Goal: Task Accomplishment & Management: Use online tool/utility

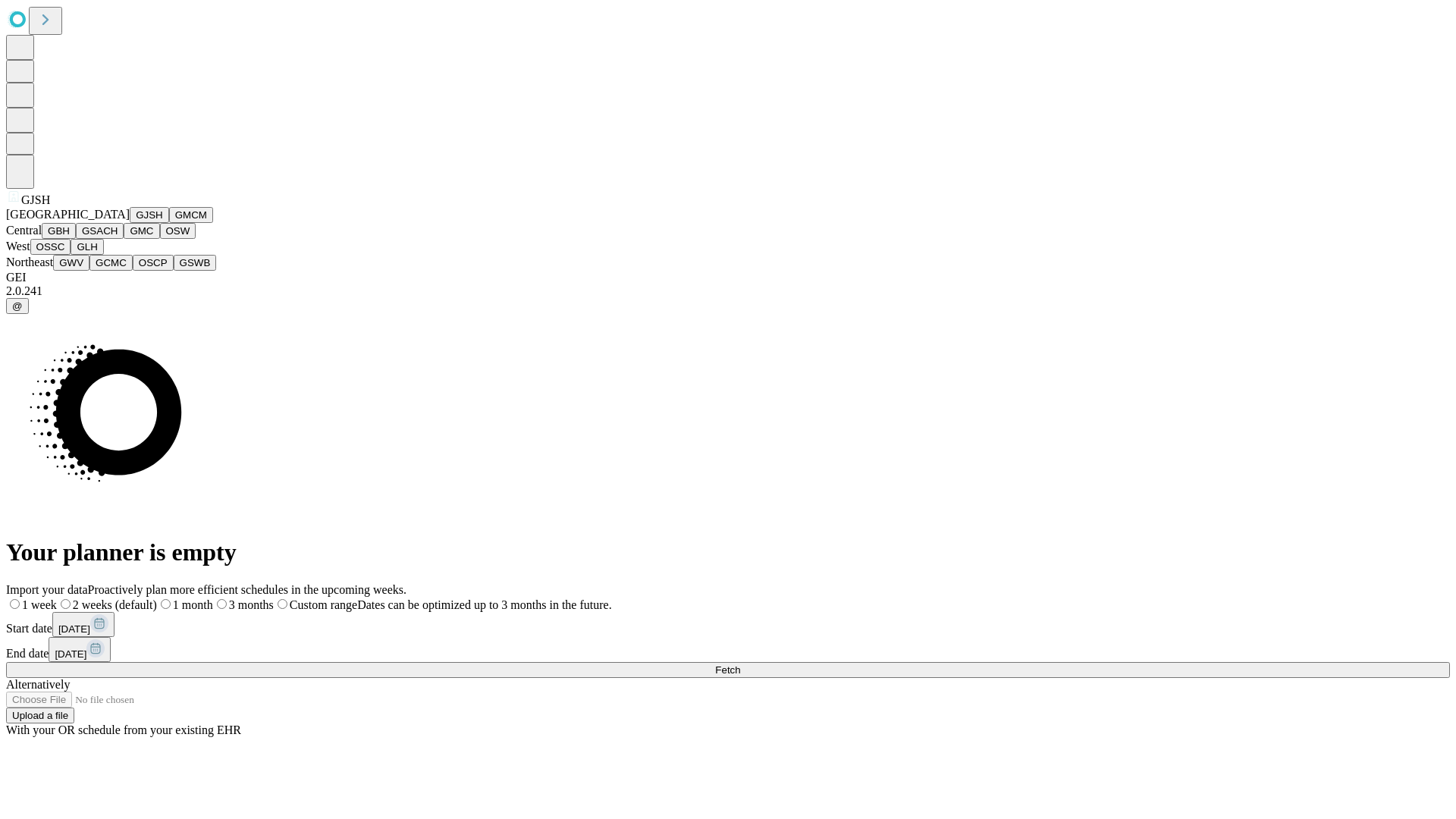
click at [129, 223] on button "GJSH" at bounding box center [149, 214] width 39 height 16
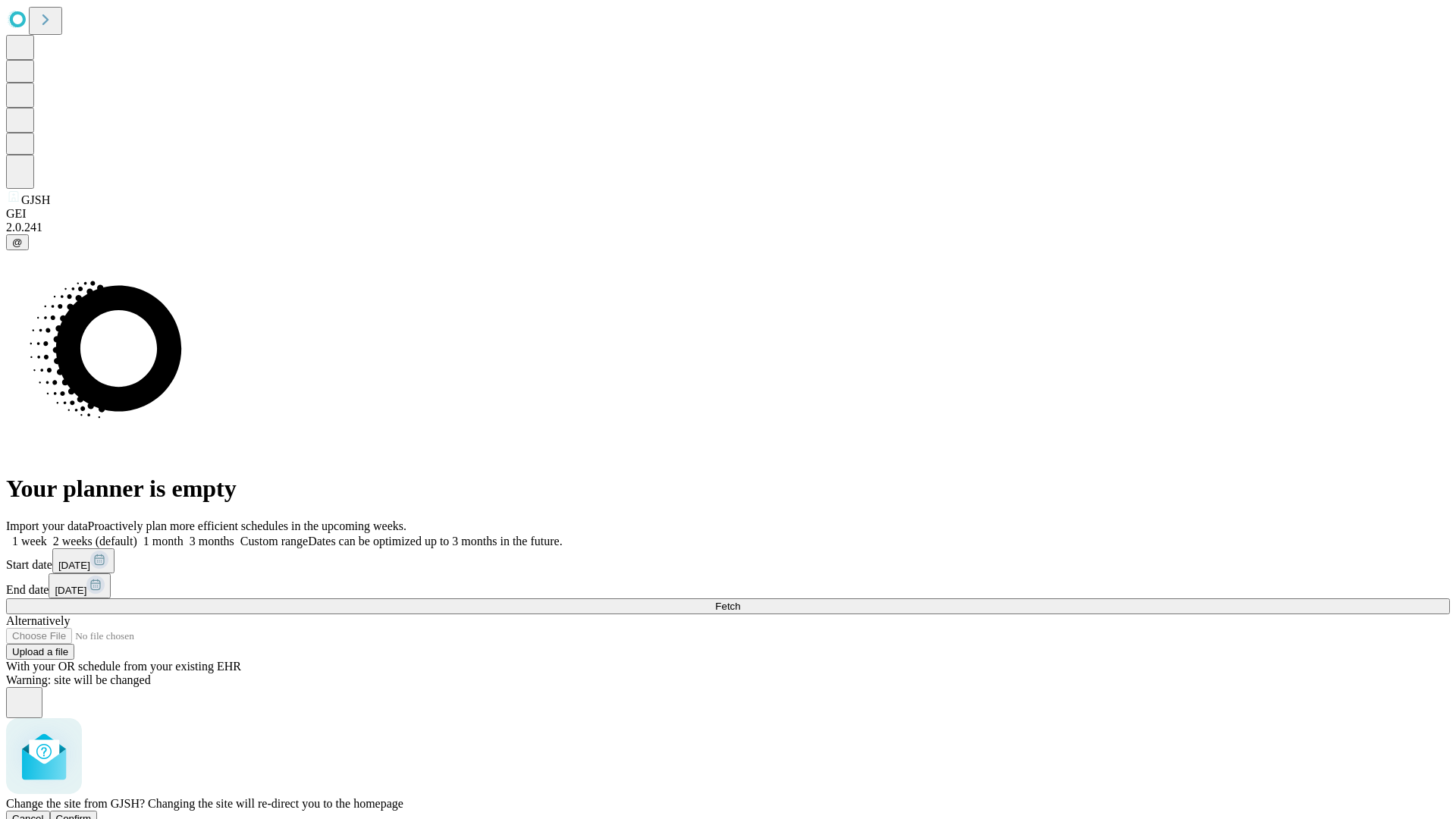
click at [92, 813] on span "Confirm" at bounding box center [74, 819] width 35 height 12
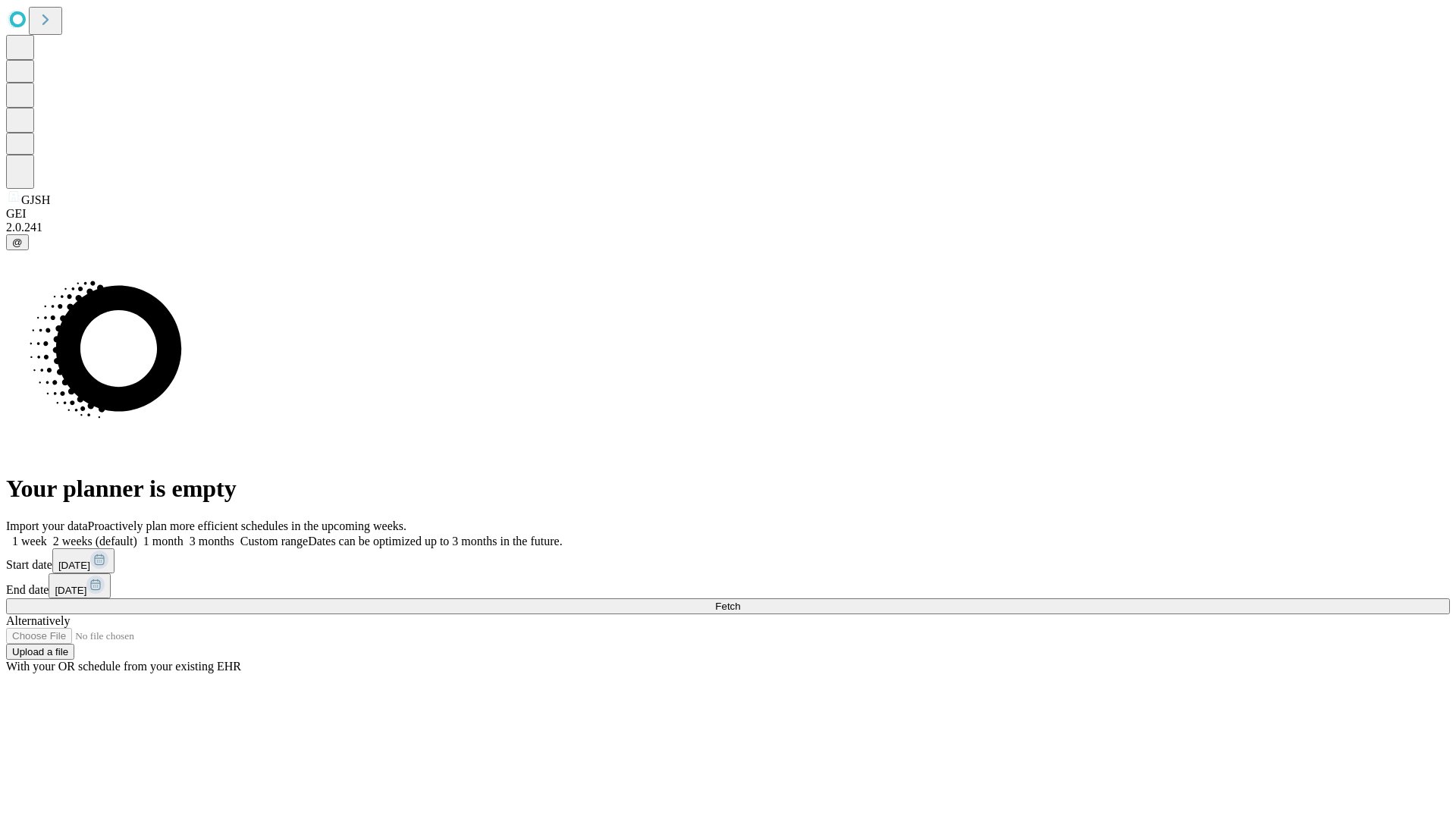
click at [183, 535] on label "1 month" at bounding box center [160, 541] width 46 height 13
click at [740, 601] on span "Fetch" at bounding box center [728, 606] width 25 height 12
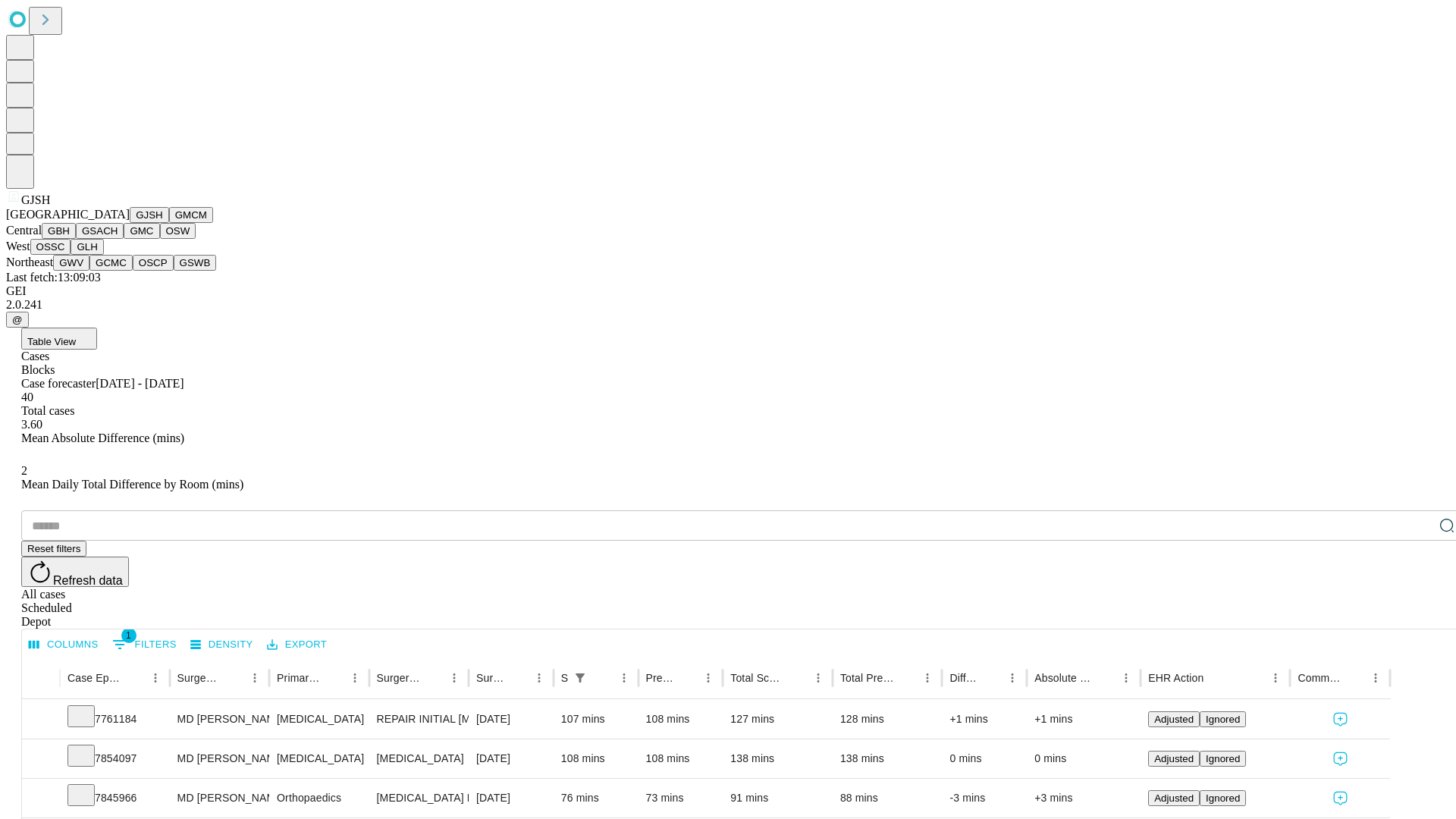
click at [169, 223] on button "GMCM" at bounding box center [191, 214] width 44 height 16
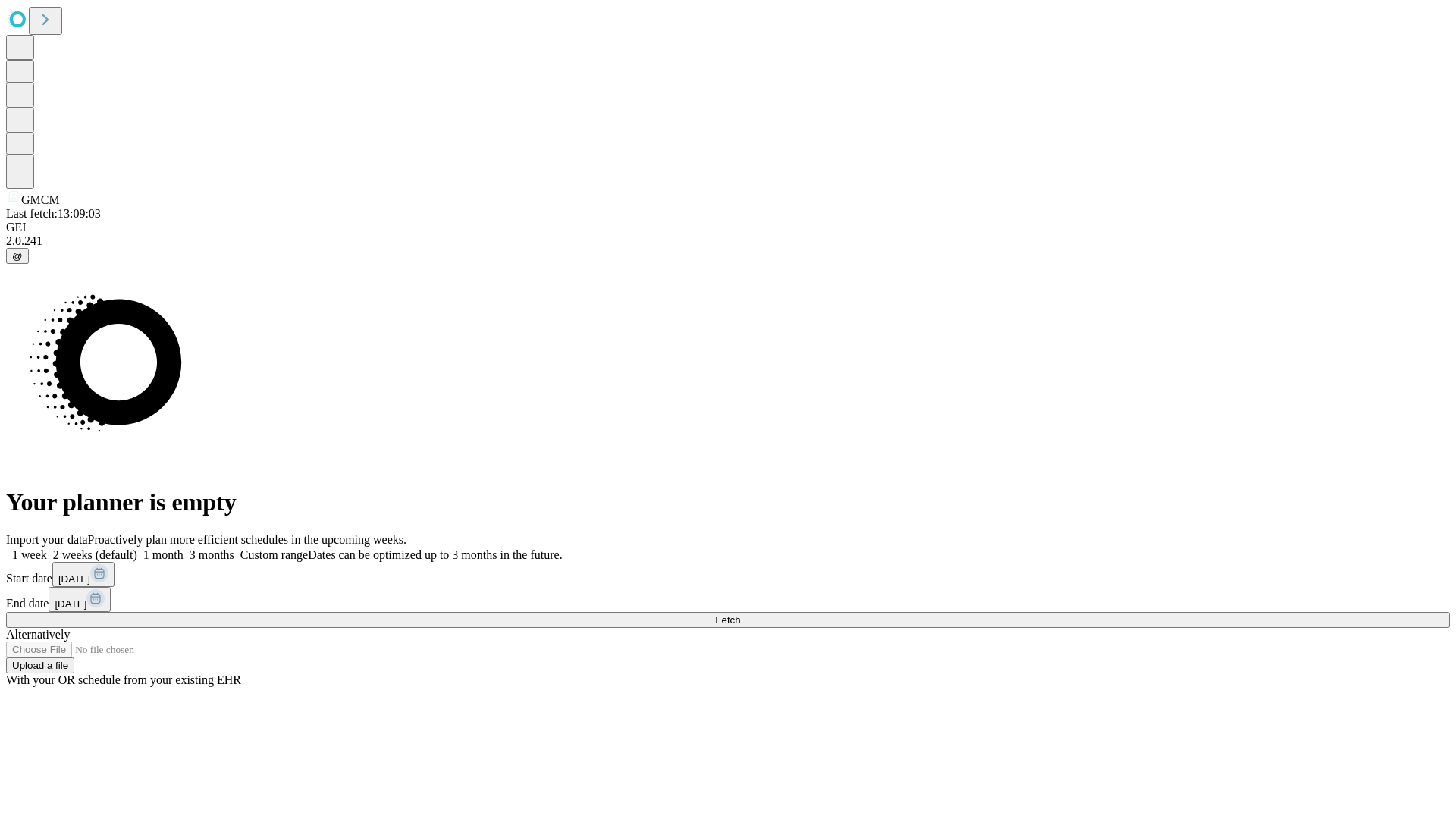
click at [183, 549] on label "1 month" at bounding box center [160, 554] width 46 height 13
click at [740, 614] on span "Fetch" at bounding box center [728, 620] width 25 height 12
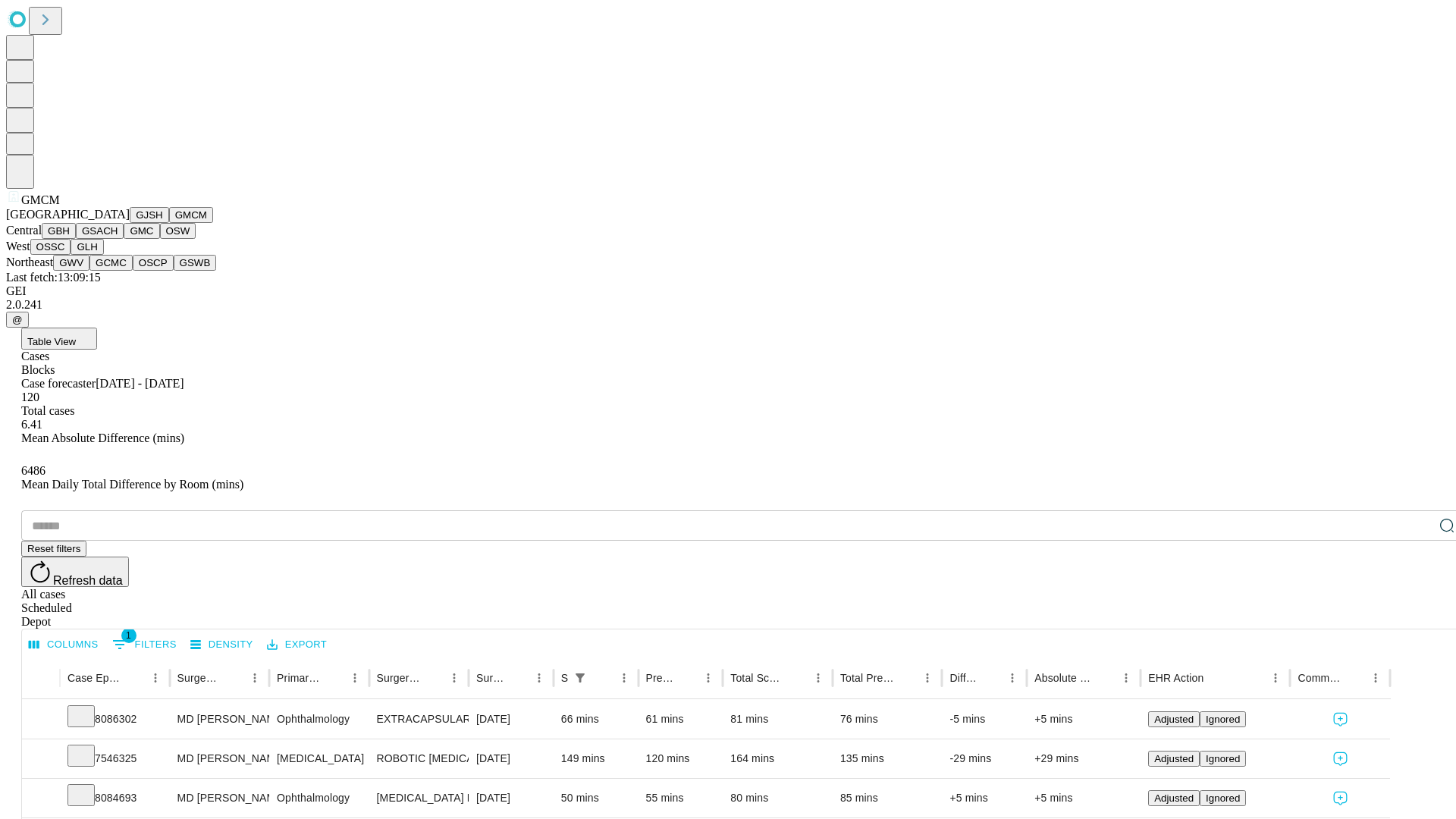
click at [76, 239] on button "GBH" at bounding box center [59, 230] width 34 height 16
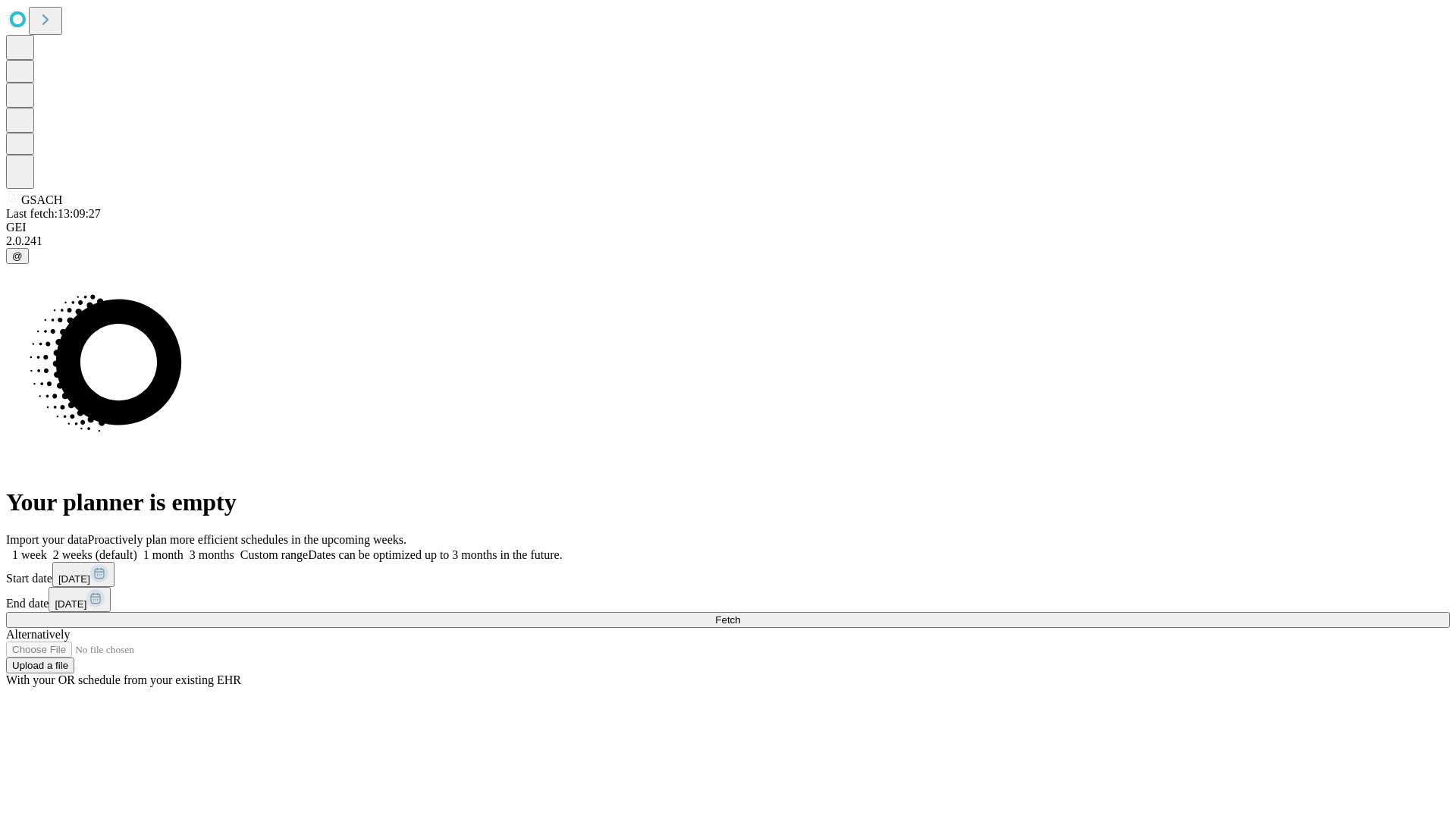
click at [183, 549] on label "1 month" at bounding box center [160, 554] width 46 height 13
click at [740, 614] on span "Fetch" at bounding box center [728, 620] width 25 height 12
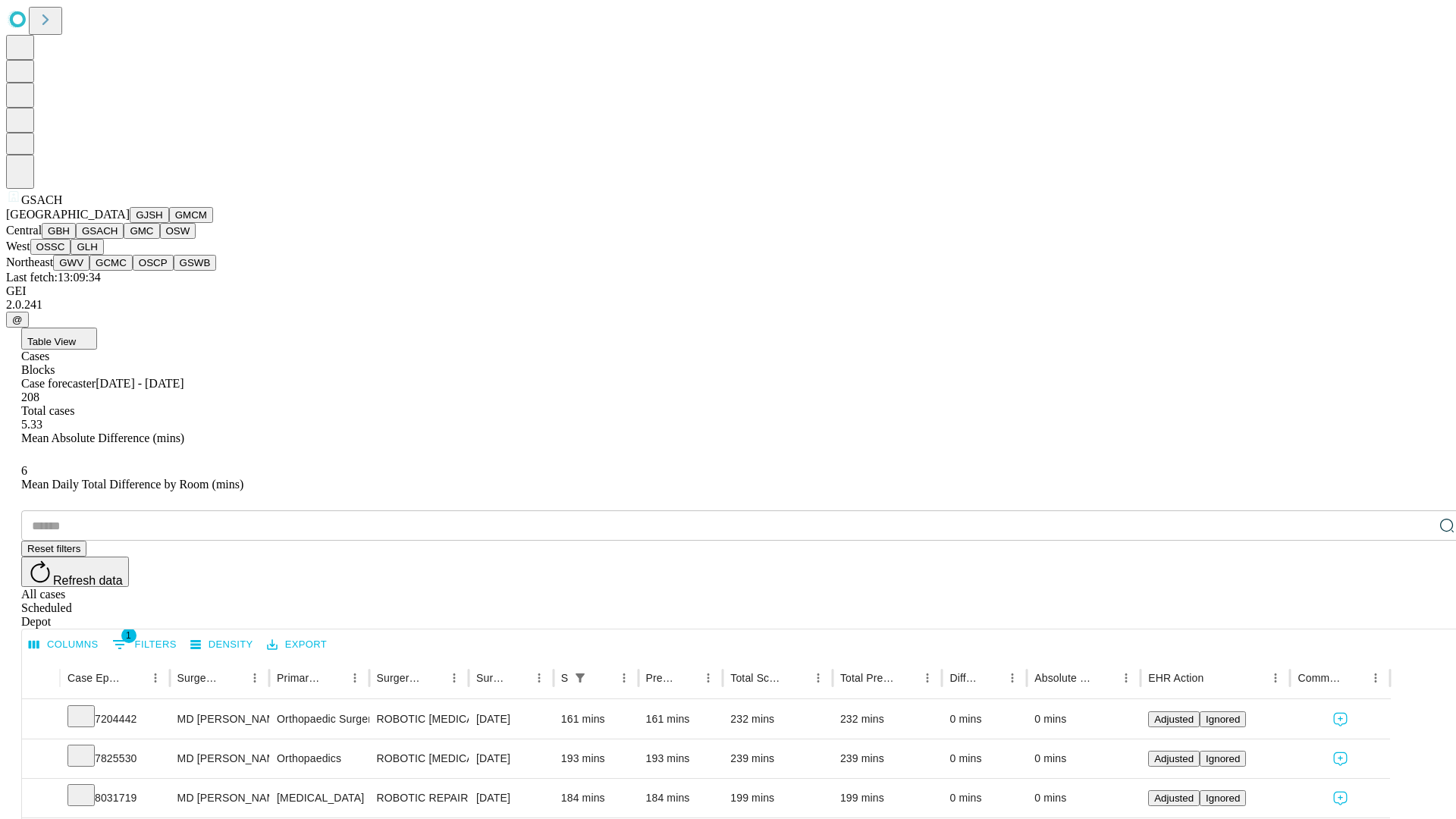
click at [124, 239] on button "GMC" at bounding box center [141, 230] width 35 height 16
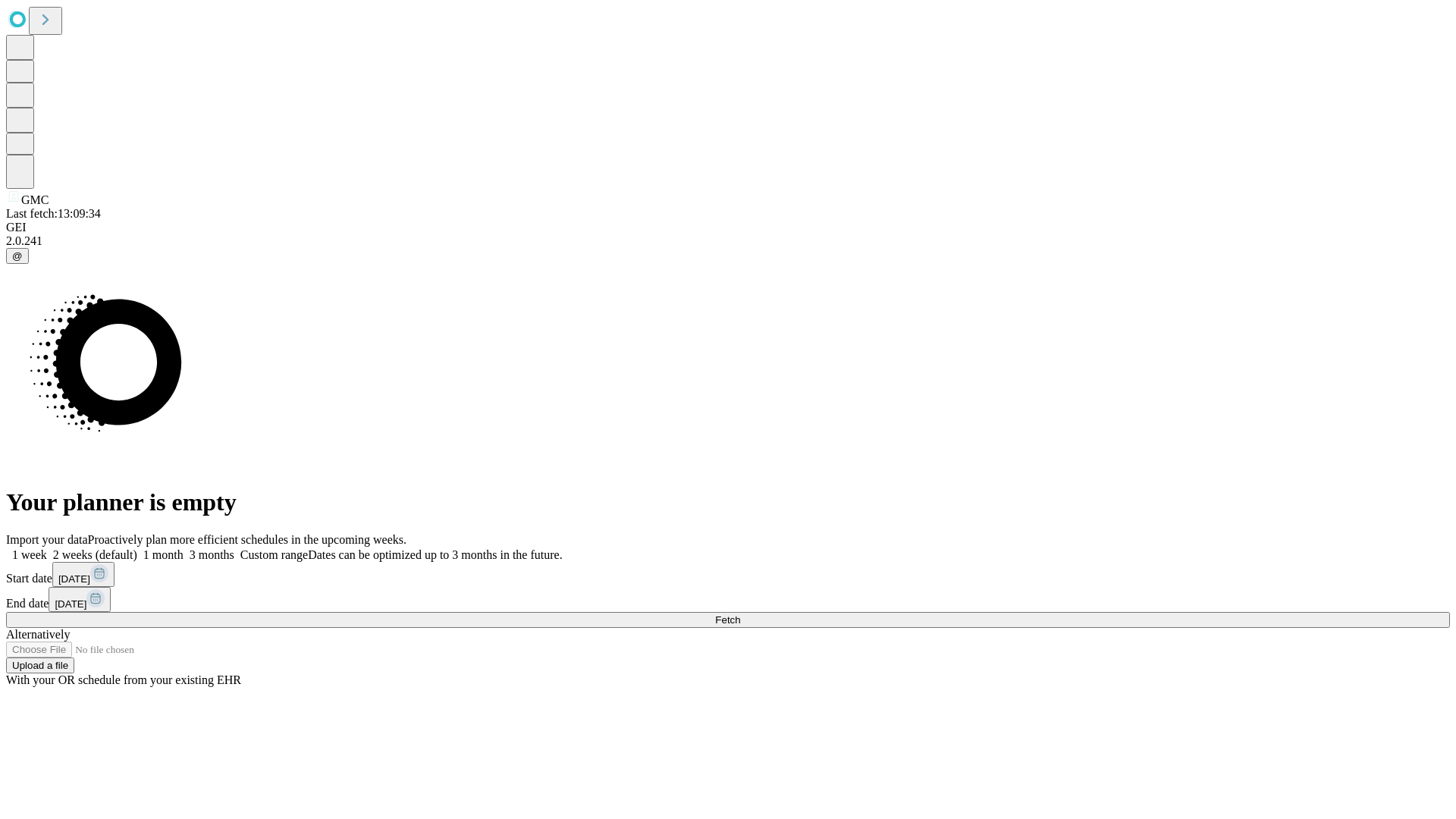
click at [183, 549] on label "1 month" at bounding box center [160, 554] width 46 height 13
click at [740, 614] on span "Fetch" at bounding box center [728, 620] width 25 height 12
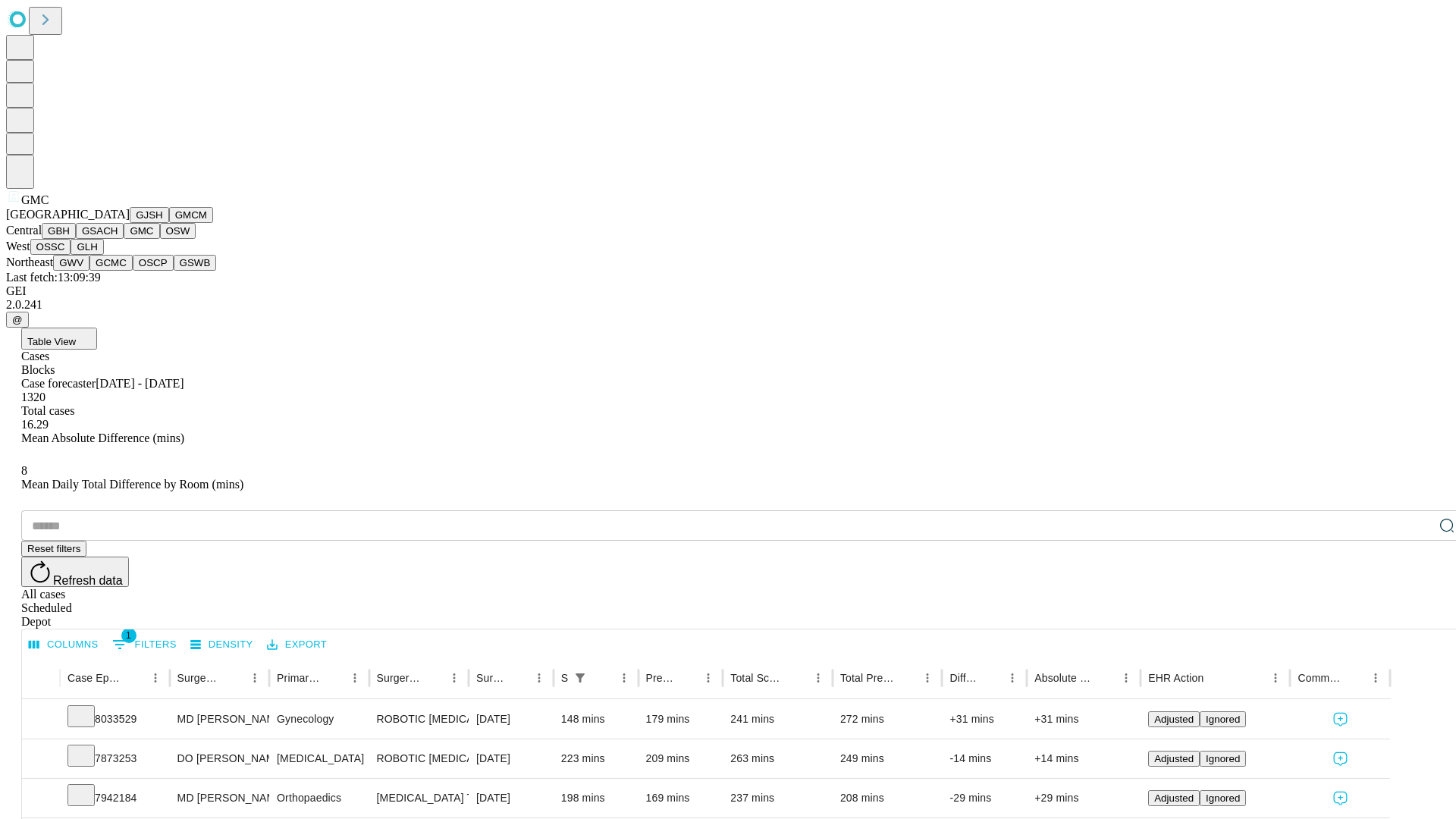
click at [160, 239] on button "OSW" at bounding box center [177, 230] width 36 height 16
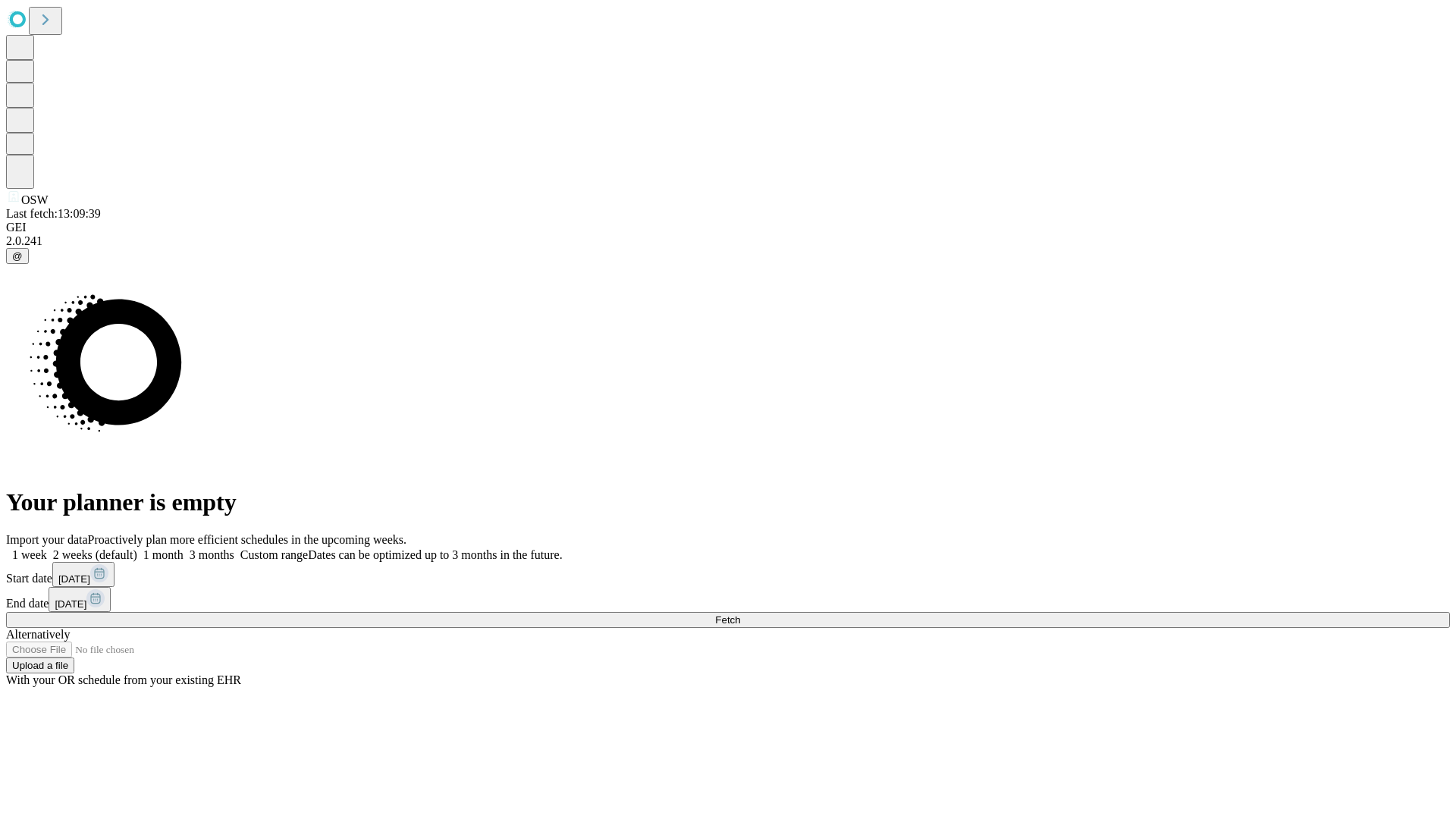
click at [183, 549] on label "1 month" at bounding box center [160, 554] width 46 height 13
click at [740, 614] on span "Fetch" at bounding box center [728, 620] width 25 height 12
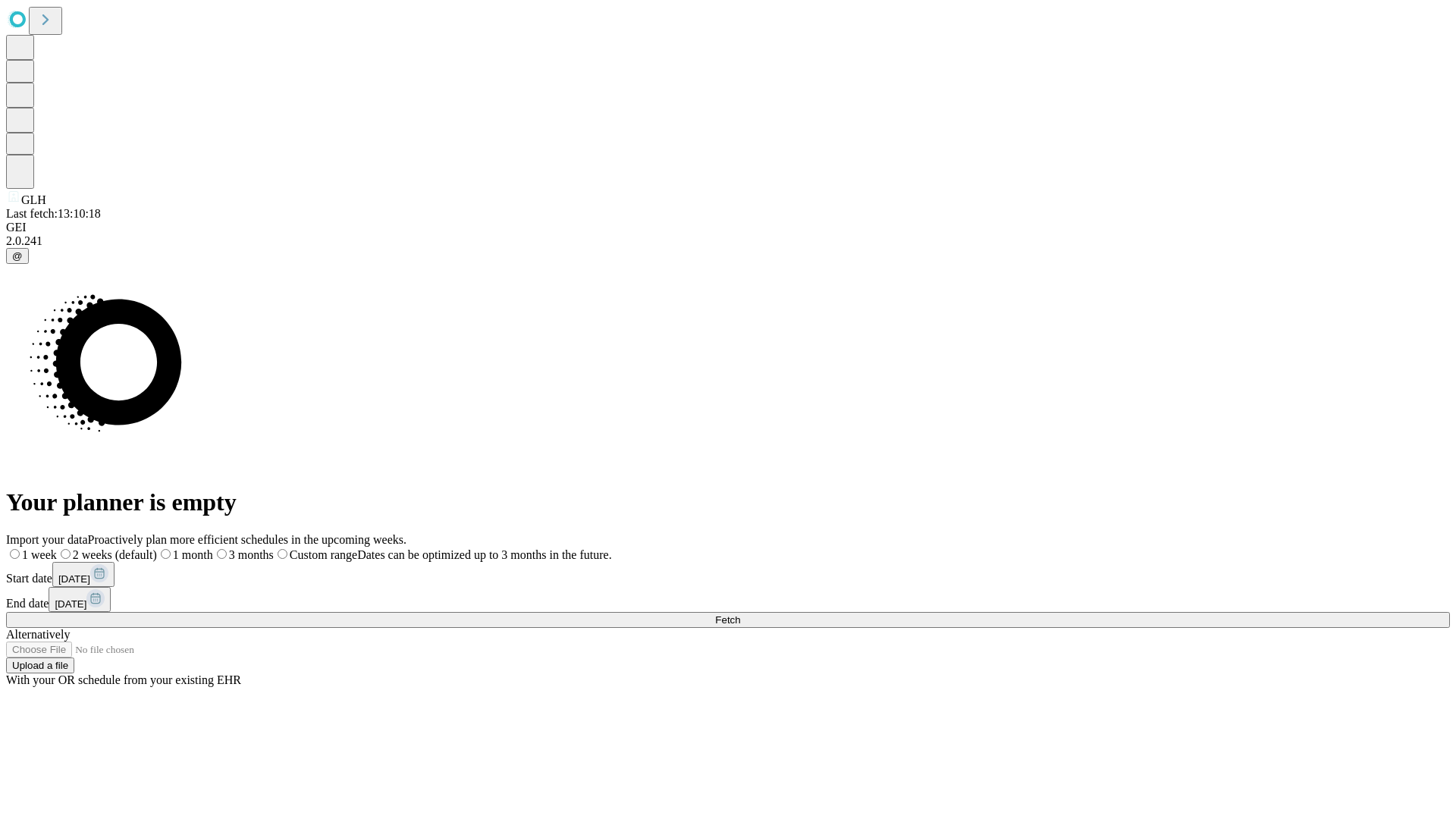
click at [740, 614] on span "Fetch" at bounding box center [728, 620] width 25 height 12
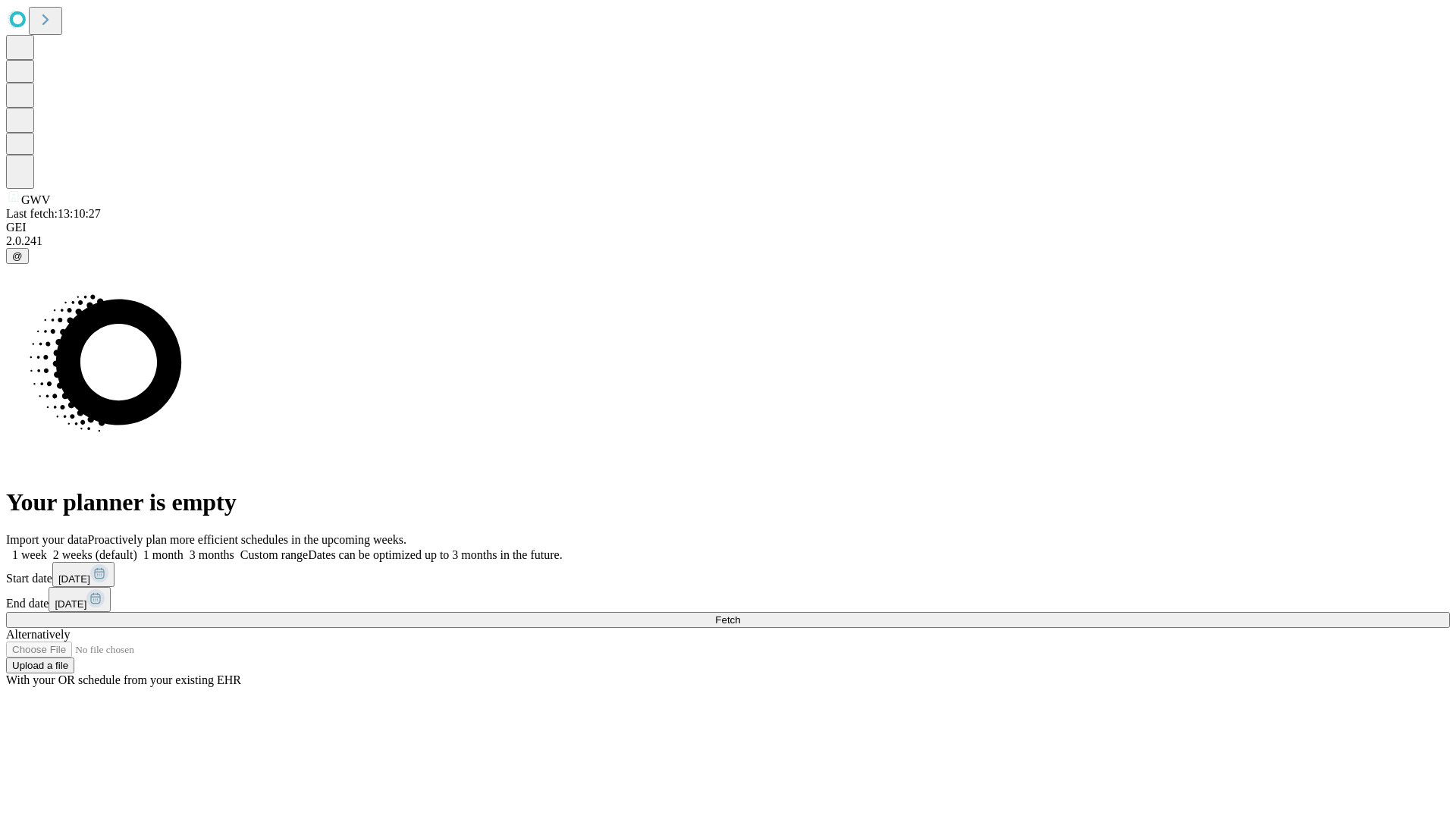
click at [183, 549] on label "1 month" at bounding box center [160, 554] width 46 height 13
click at [740, 614] on span "Fetch" at bounding box center [728, 620] width 25 height 12
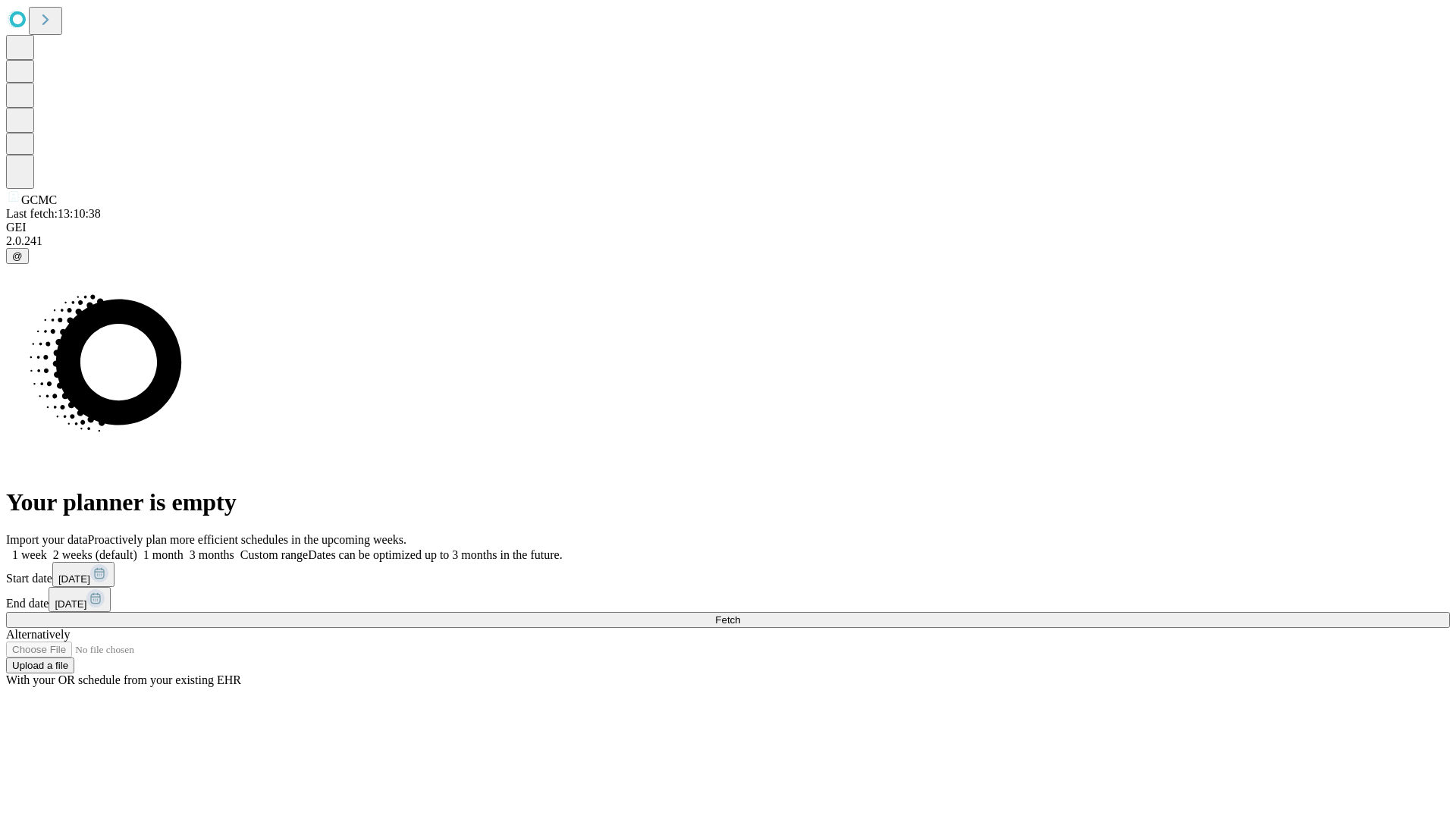
click at [183, 549] on label "1 month" at bounding box center [160, 554] width 46 height 13
click at [740, 614] on span "Fetch" at bounding box center [728, 620] width 25 height 12
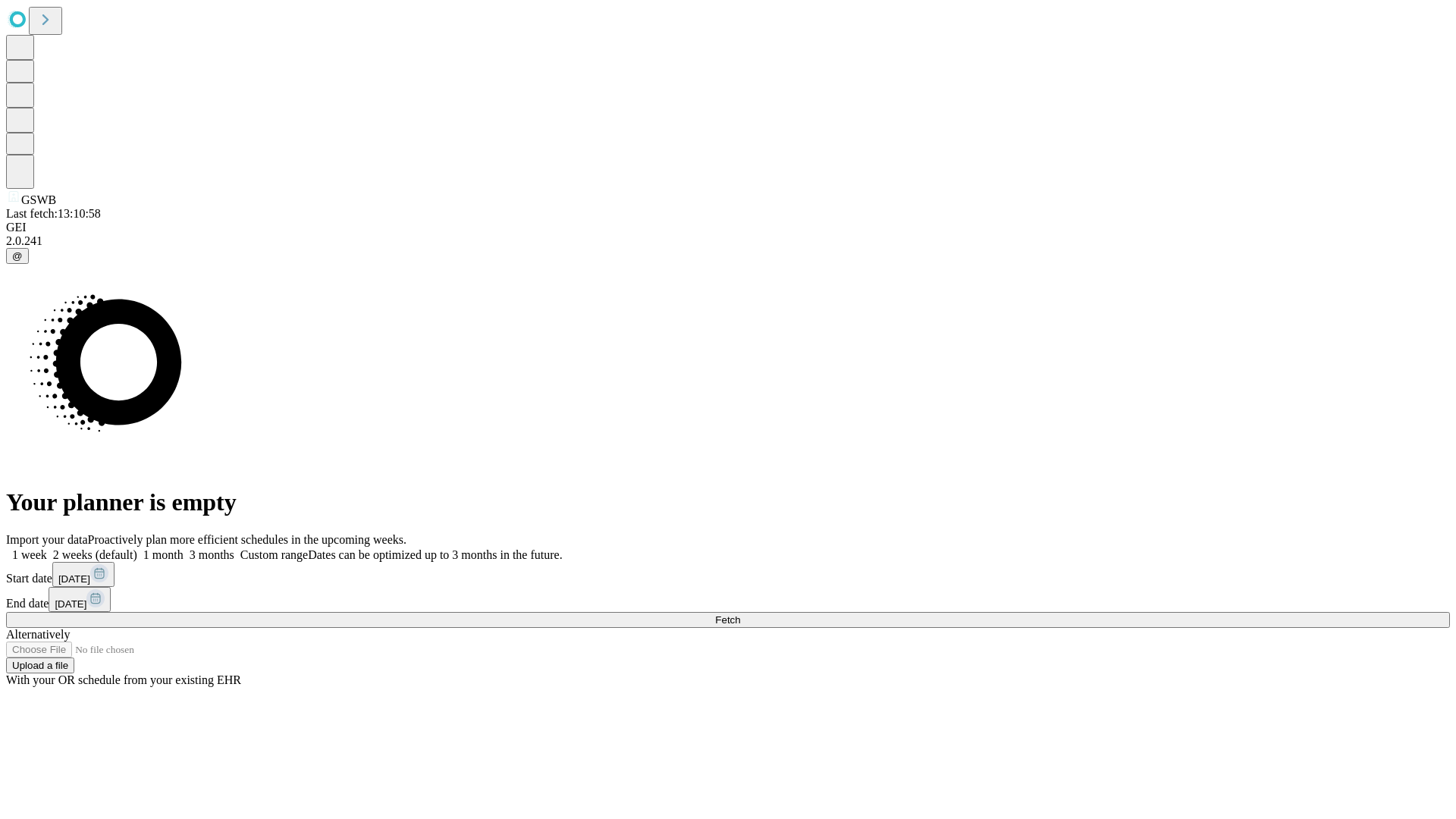
click at [183, 549] on label "1 month" at bounding box center [160, 554] width 46 height 13
click at [740, 614] on span "Fetch" at bounding box center [728, 620] width 25 height 12
